Goal: Information Seeking & Learning: Learn about a topic

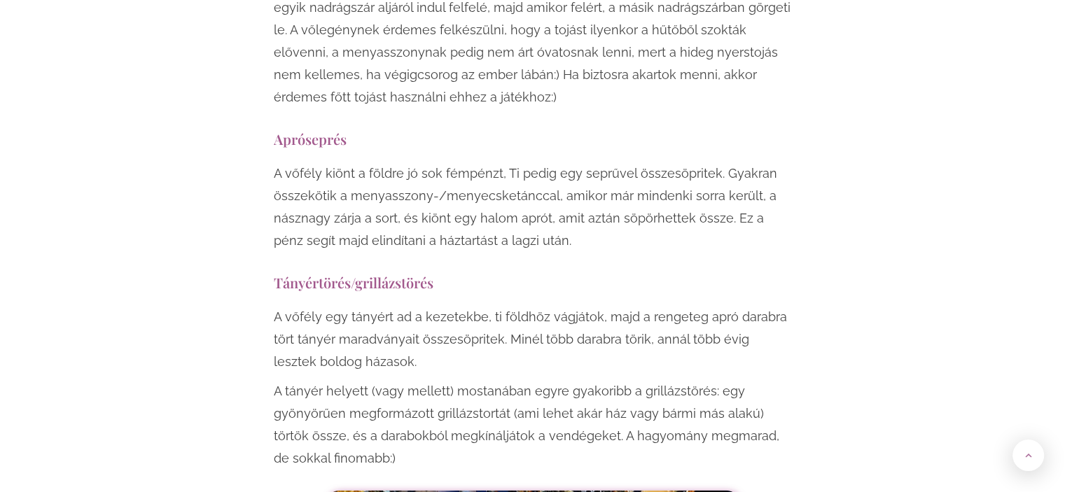
scroll to position [3390, 0]
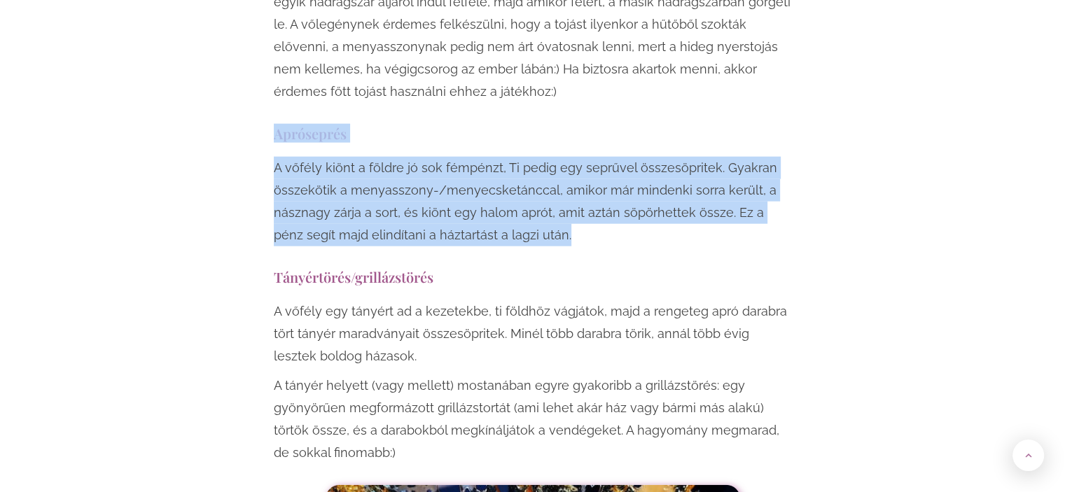
drag, startPoint x: 269, startPoint y: 62, endPoint x: 545, endPoint y: 169, distance: 295.8
copy div "Apróseprés A vőfély kiönt a földre jó sok fémpénzt, Ti pedig egy seprűvel össze…"
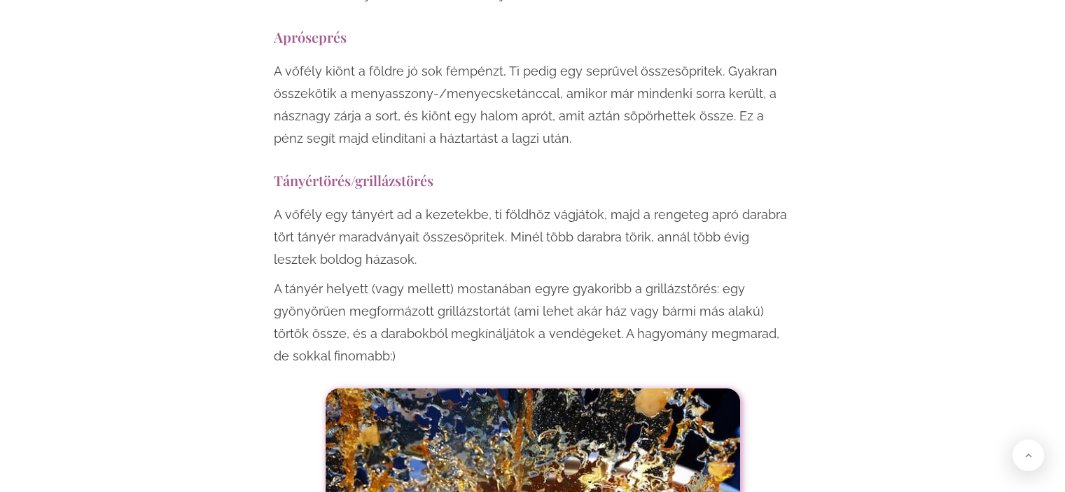
scroll to position [3488, 0]
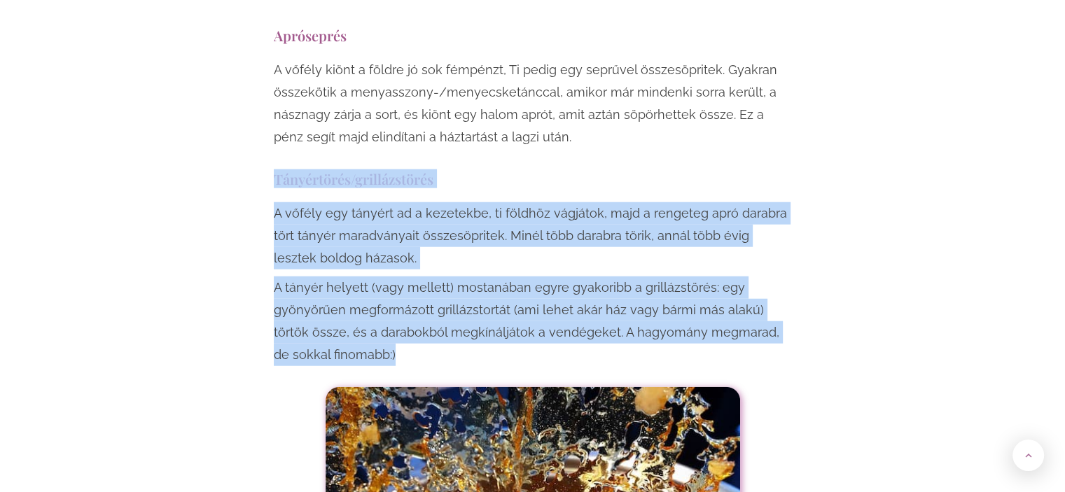
drag, startPoint x: 273, startPoint y: 111, endPoint x: 353, endPoint y: 288, distance: 194.2
copy div "Tányértörés/grillázstörés A vőfély egy tányért ad a kezetekbe, ti földhöz vágjá…"
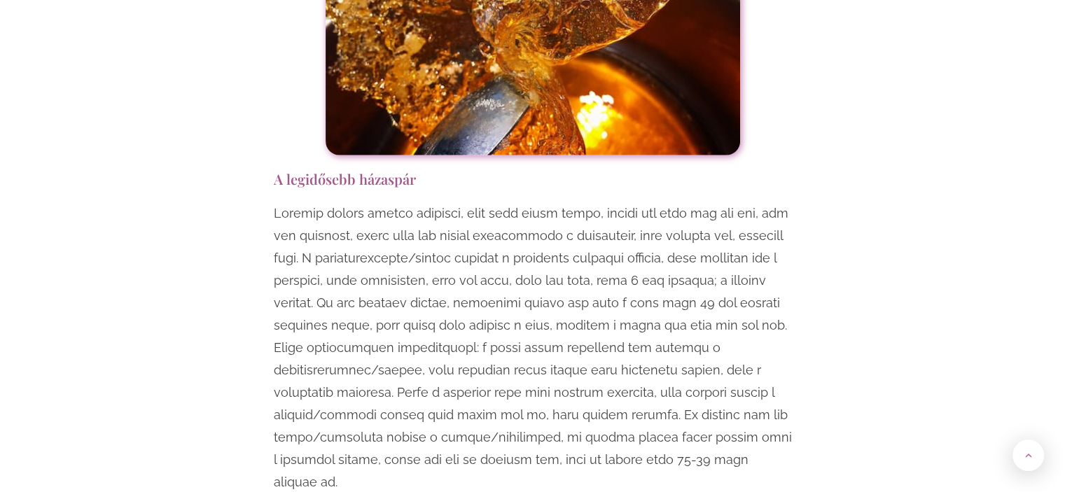
scroll to position [4026, 0]
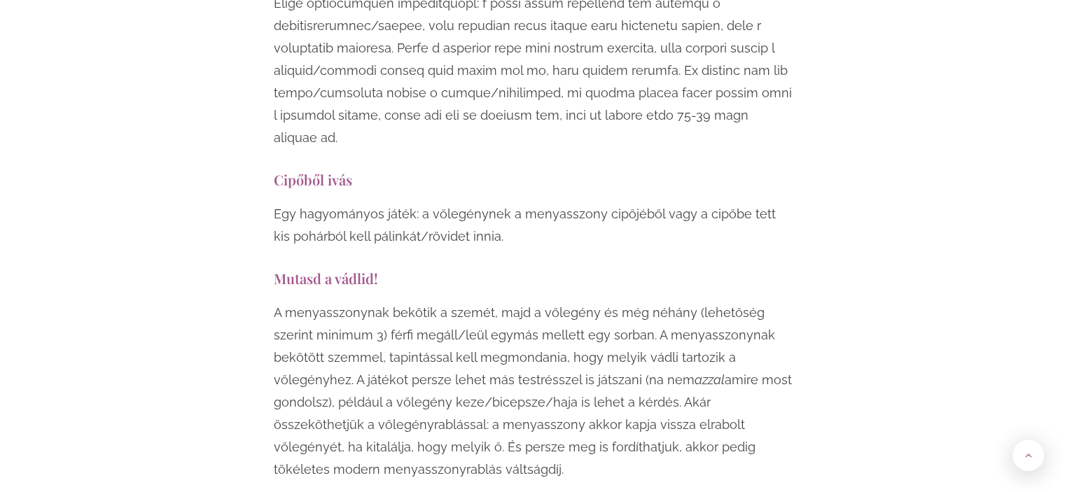
scroll to position [4375, 0]
drag, startPoint x: 266, startPoint y: 188, endPoint x: 455, endPoint y: 391, distance: 277.8
copy div "Mutasd a vádlid! A menyasszonynak bekötik a szemét, majd a vőlegény és még néhá…"
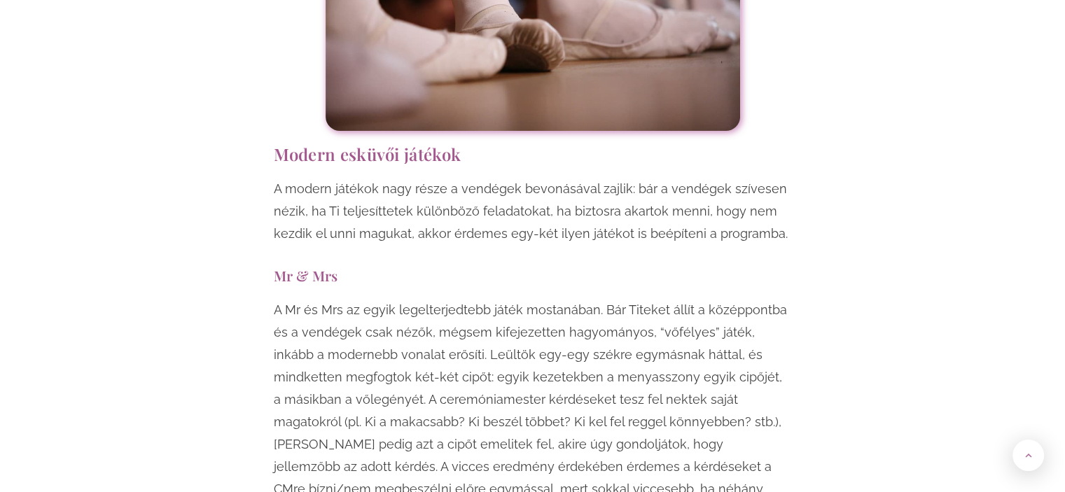
scroll to position [5022, 0]
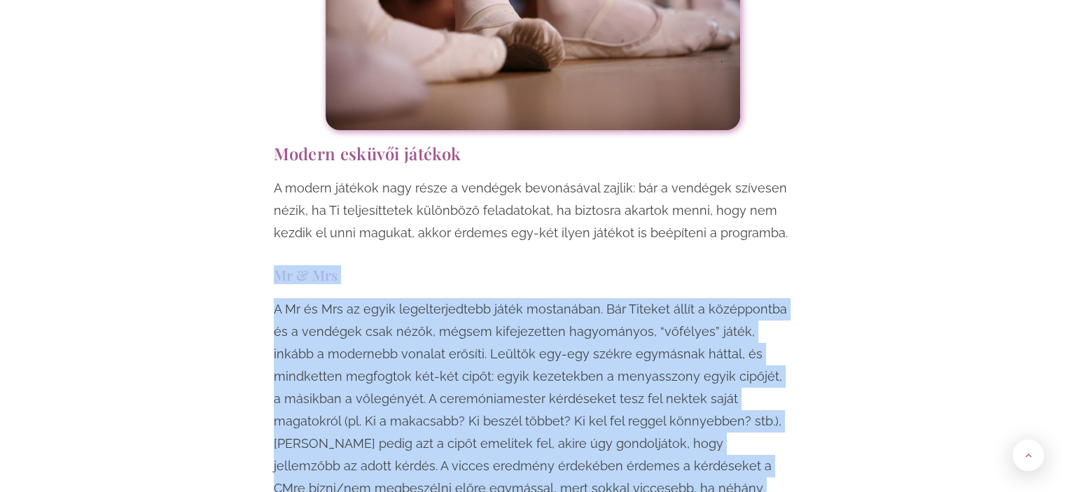
drag, startPoint x: 263, startPoint y: 188, endPoint x: 626, endPoint y: 468, distance: 457.6
copy div "Mr & Mrs A Mr és Mrs az egyik legelterjedtebb játék mostanában. Bár Titeket áll…"
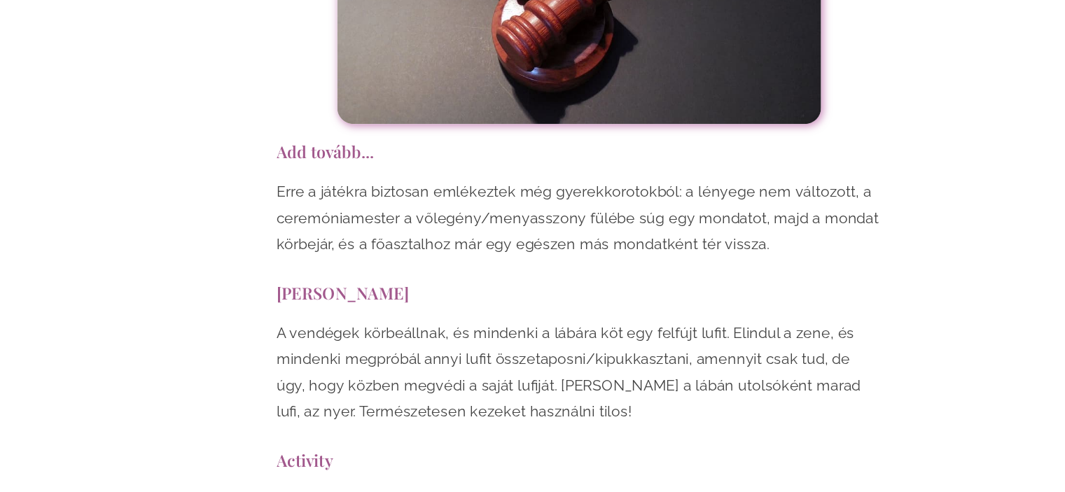
scroll to position [8167, 0]
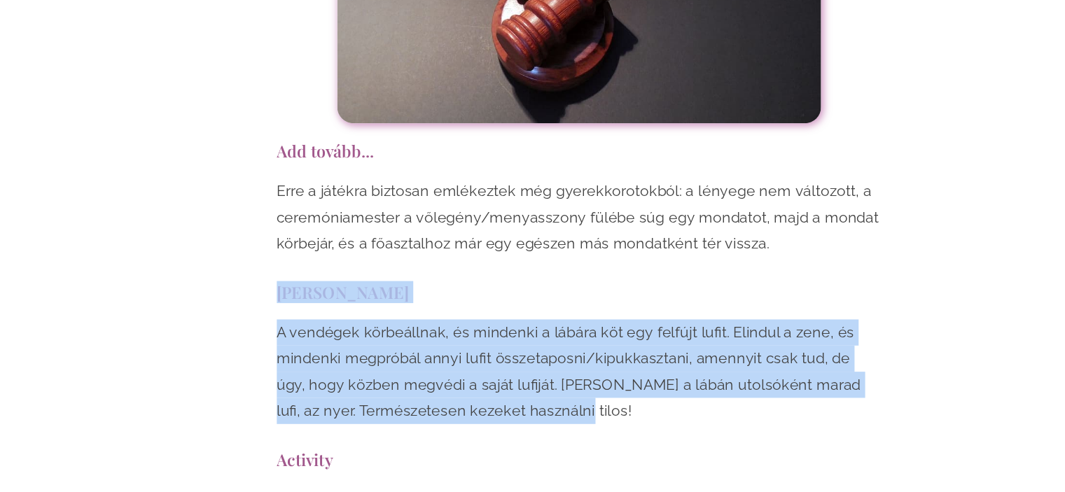
drag, startPoint x: 263, startPoint y: 162, endPoint x: 511, endPoint y: 265, distance: 268.3
copy div "[PERSON_NAME] taposás A vendégek körbeállnak, és mindenki a lábára köt egy felf…"
click at [616, 344] on p "A vendégek körbeállnak, és mindenki a lábára köt egy felfújt lufit. Elindul a z…" at bounding box center [533, 389] width 518 height 90
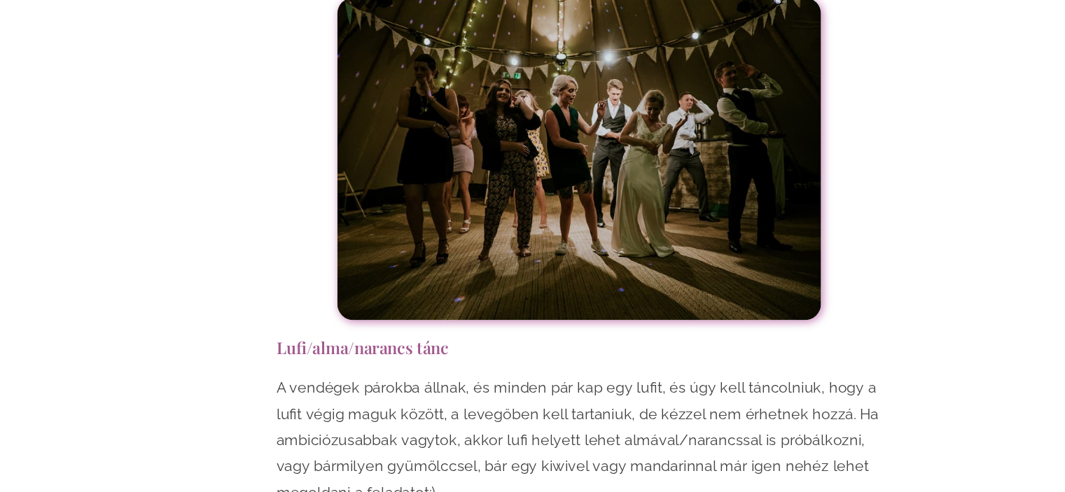
scroll to position [9460, 0]
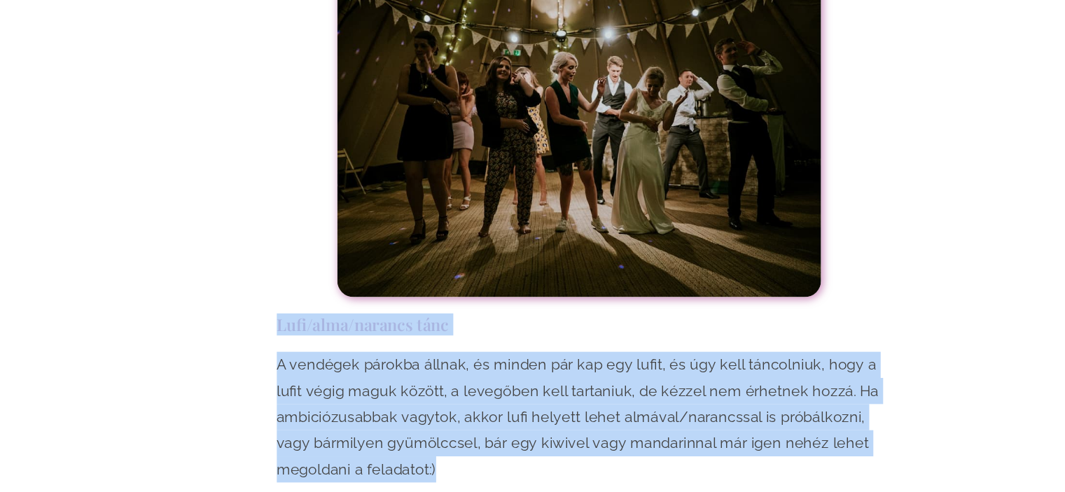
drag, startPoint x: 272, startPoint y: 191, endPoint x: 421, endPoint y: 316, distance: 194.7
click at [415, 372] on p "A vendégek párokba állnak, és minden pár kap egy lufit, és úgy kell táncolniuk,…" at bounding box center [533, 428] width 518 height 112
drag, startPoint x: 265, startPoint y: 189, endPoint x: 413, endPoint y: 322, distance: 198.7
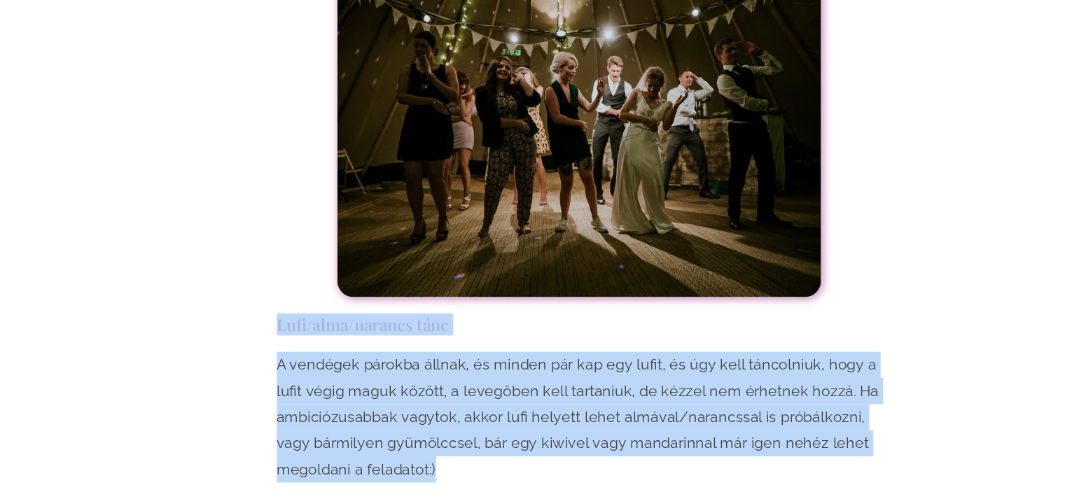
copy div "Lufi/alma/narancs tánc A vendégek párokba állnak, és minden pár kap egy lufit, …"
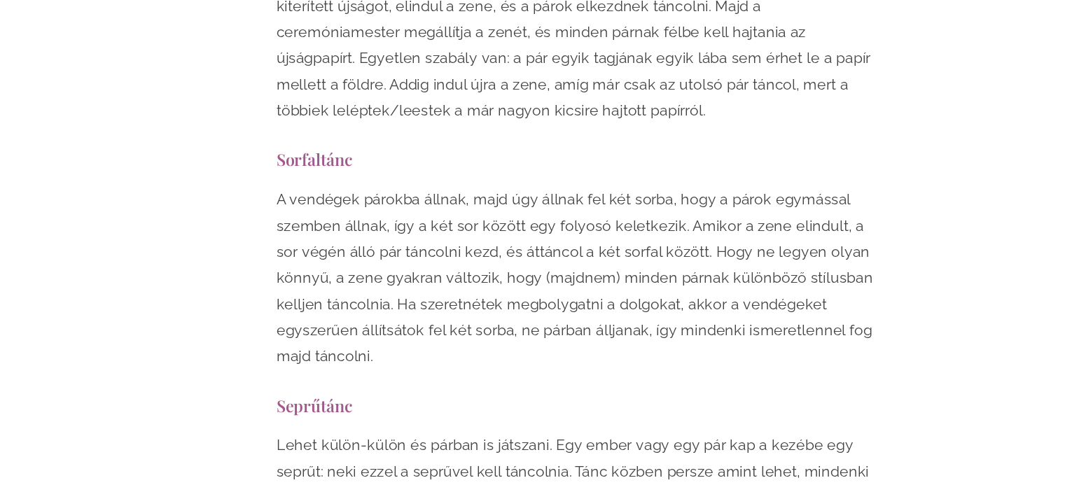
scroll to position [9981, 0]
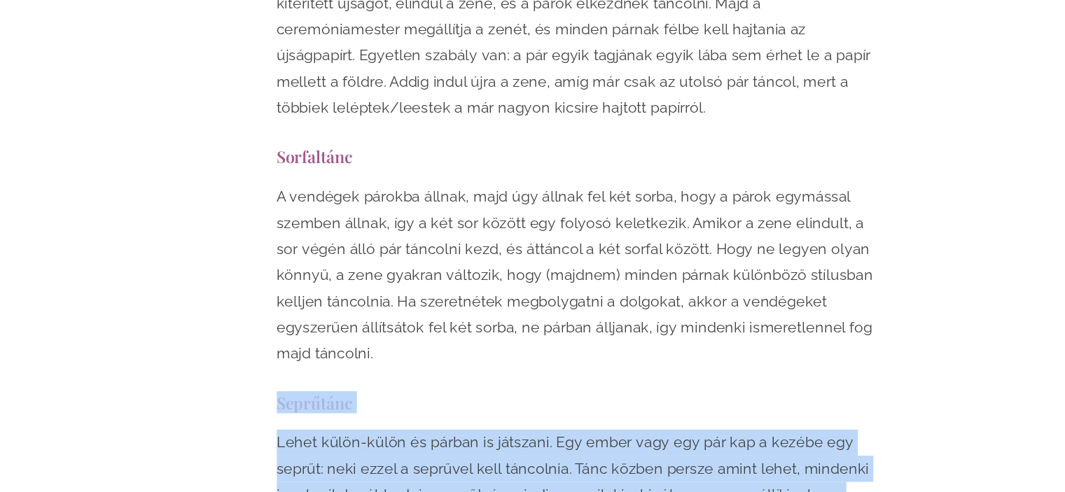
drag, startPoint x: 272, startPoint y: 255, endPoint x: 631, endPoint y: 375, distance: 378.5
copy div "Seprűtánc Lehet külön-külön és párban is játszani. Egy ember vagy egy pár kap a…"
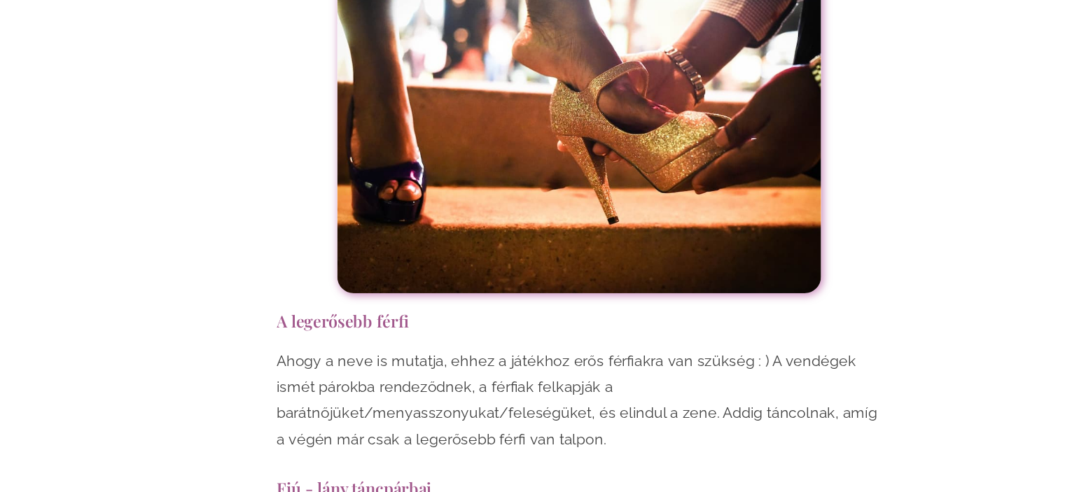
scroll to position [10612, 0]
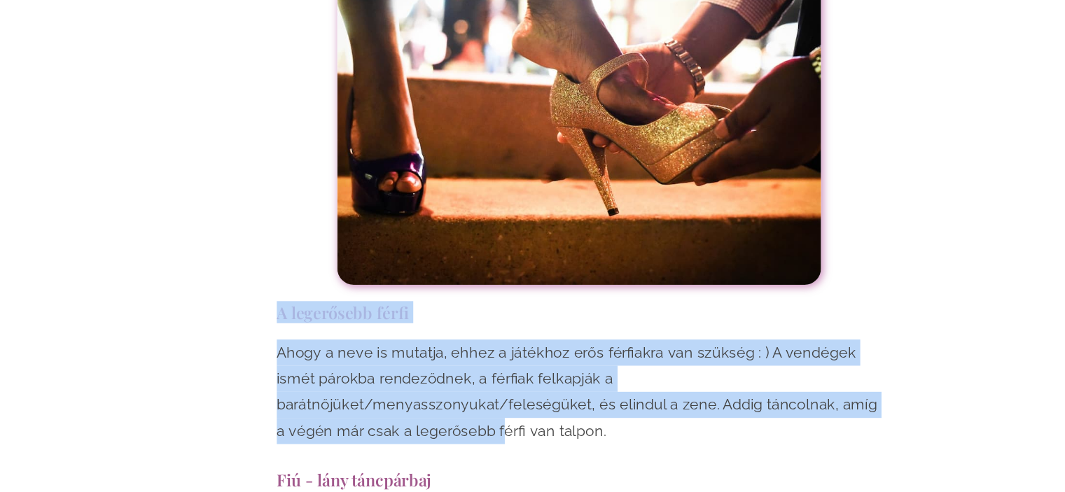
drag, startPoint x: 274, startPoint y: 183, endPoint x: 732, endPoint y: 253, distance: 463.0
click at [274, 328] on h3 "A legerősebb férfi" at bounding box center [533, 337] width 518 height 19
drag, startPoint x: 274, startPoint y: 181, endPoint x: 811, endPoint y: 263, distance: 543.8
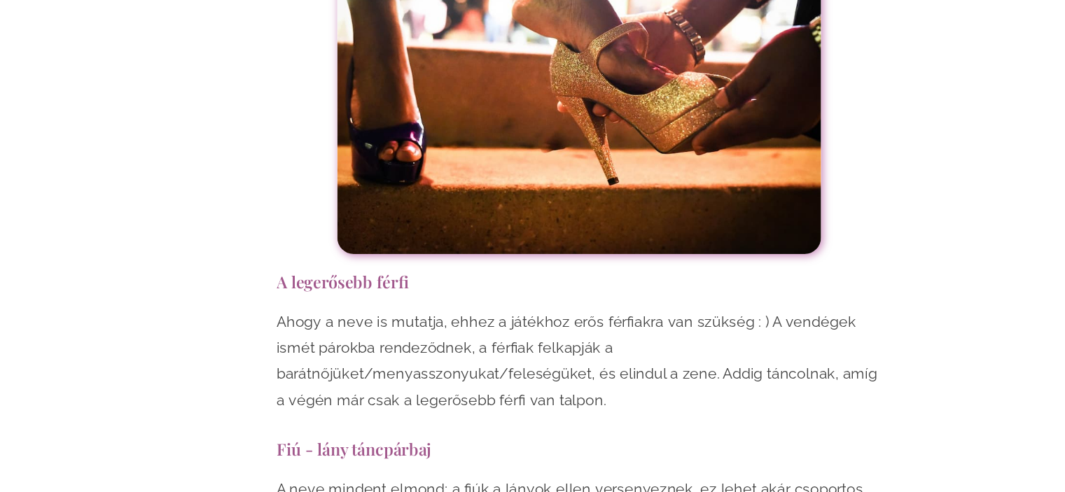
scroll to position [10641, 0]
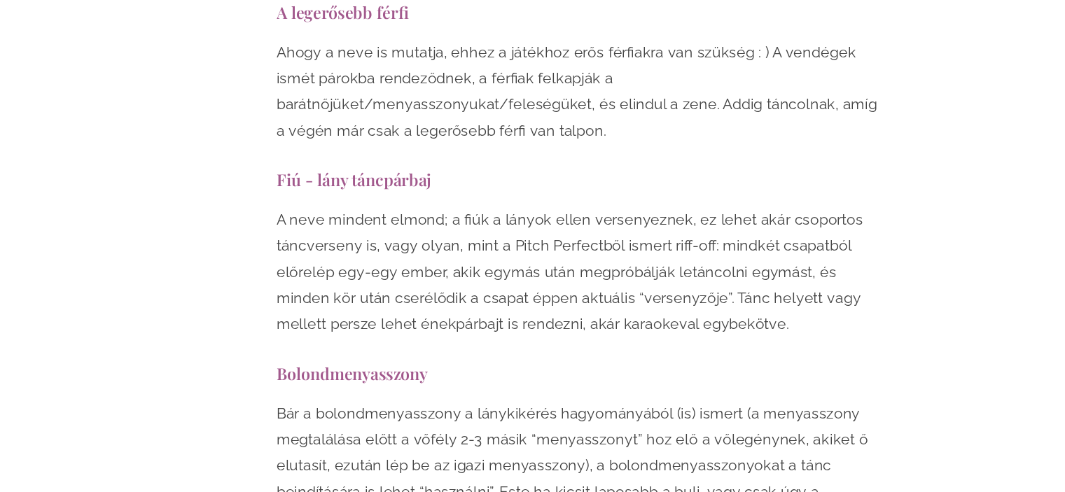
scroll to position [10873, 0]
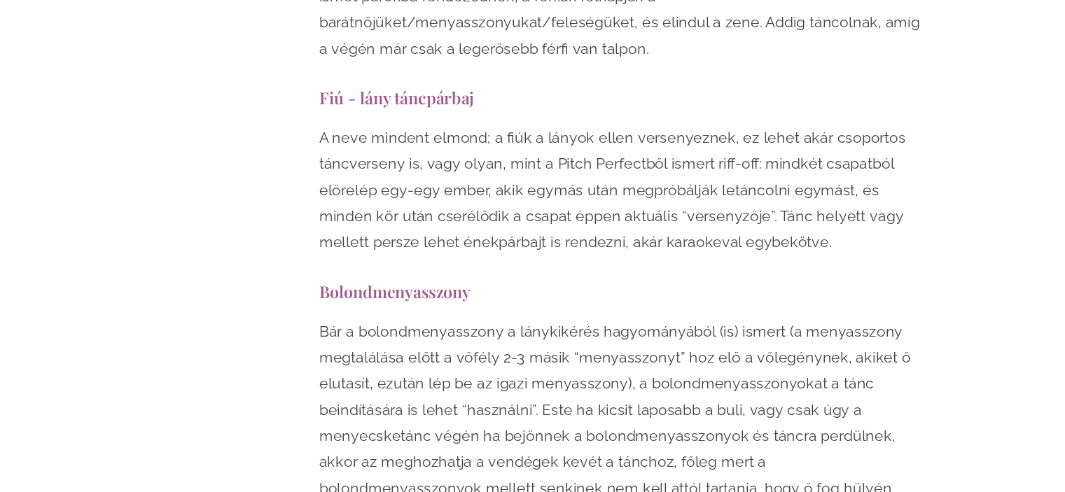
scroll to position [10970, 0]
